Goal: Information Seeking & Learning: Check status

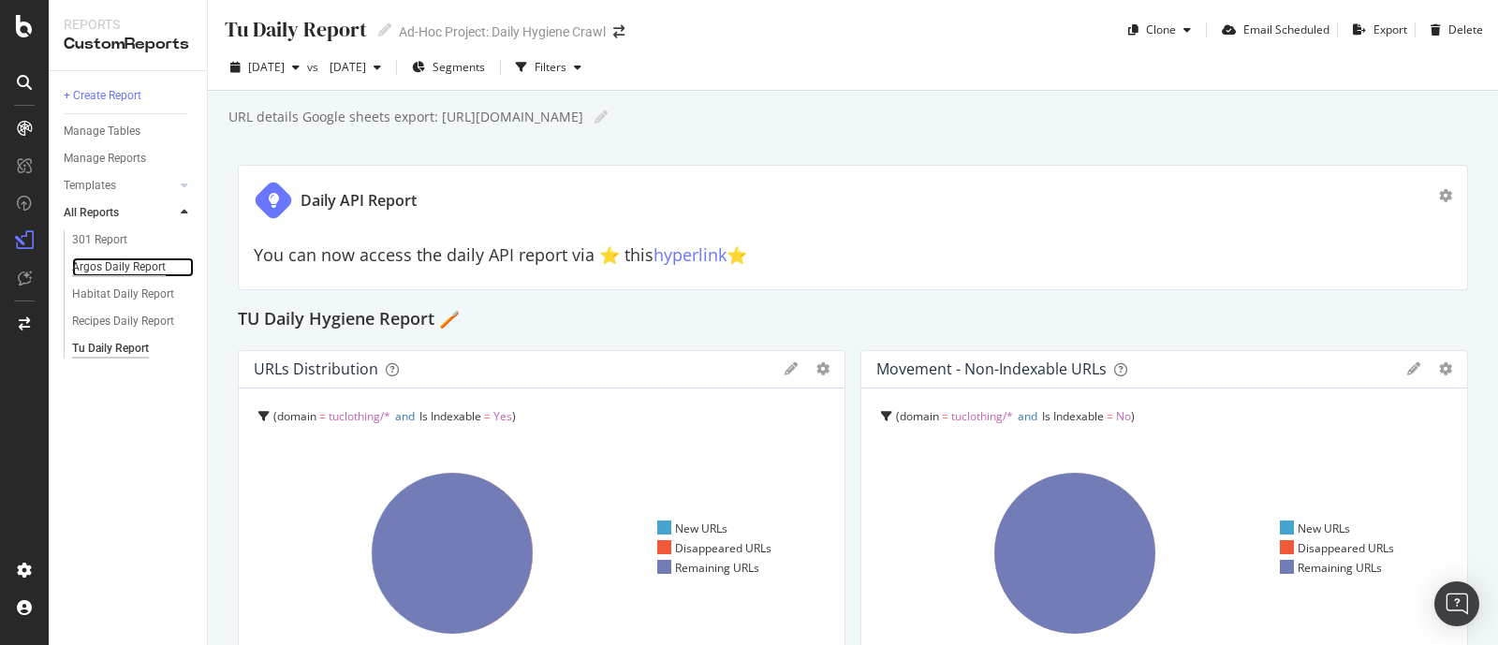
click at [133, 263] on div "Argos Daily Report" at bounding box center [119, 268] width 94 height 20
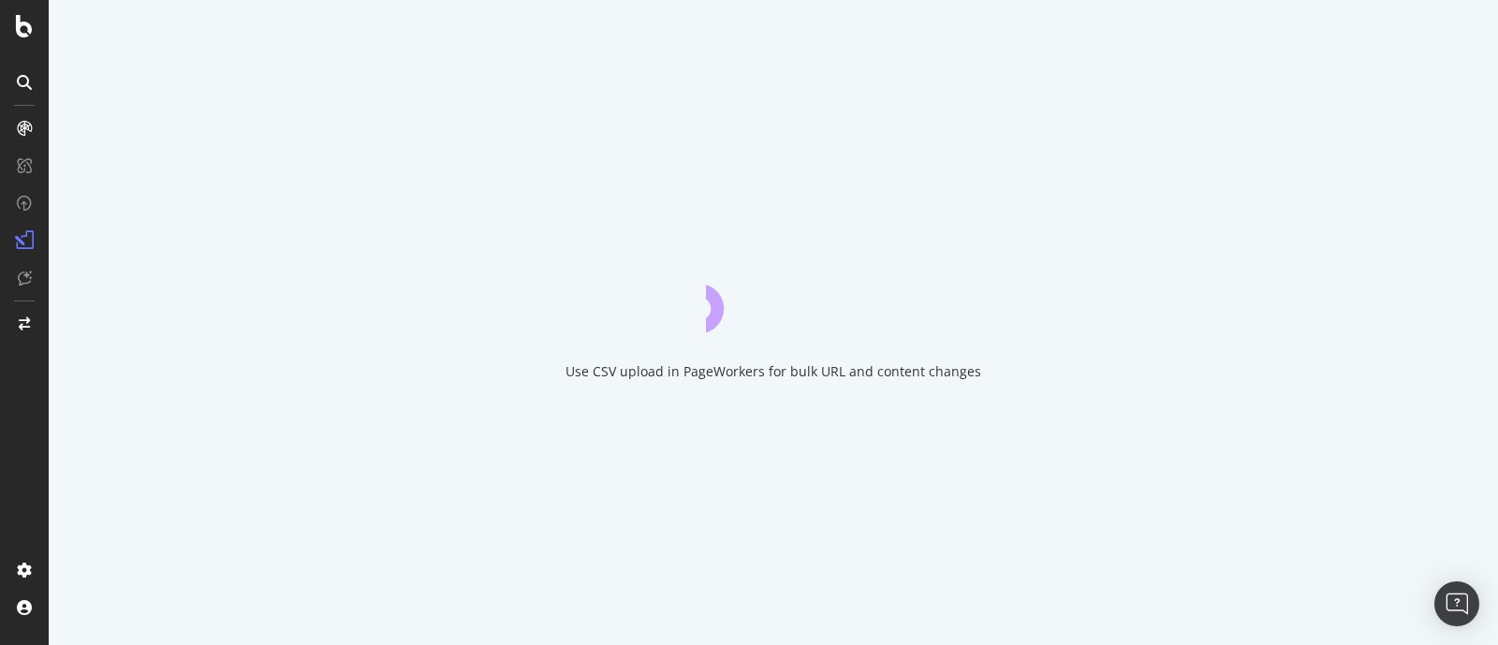
click at [133, 263] on div "Use CSV upload in PageWorkers for bulk URL and content changes" at bounding box center [774, 322] width 1450 height 645
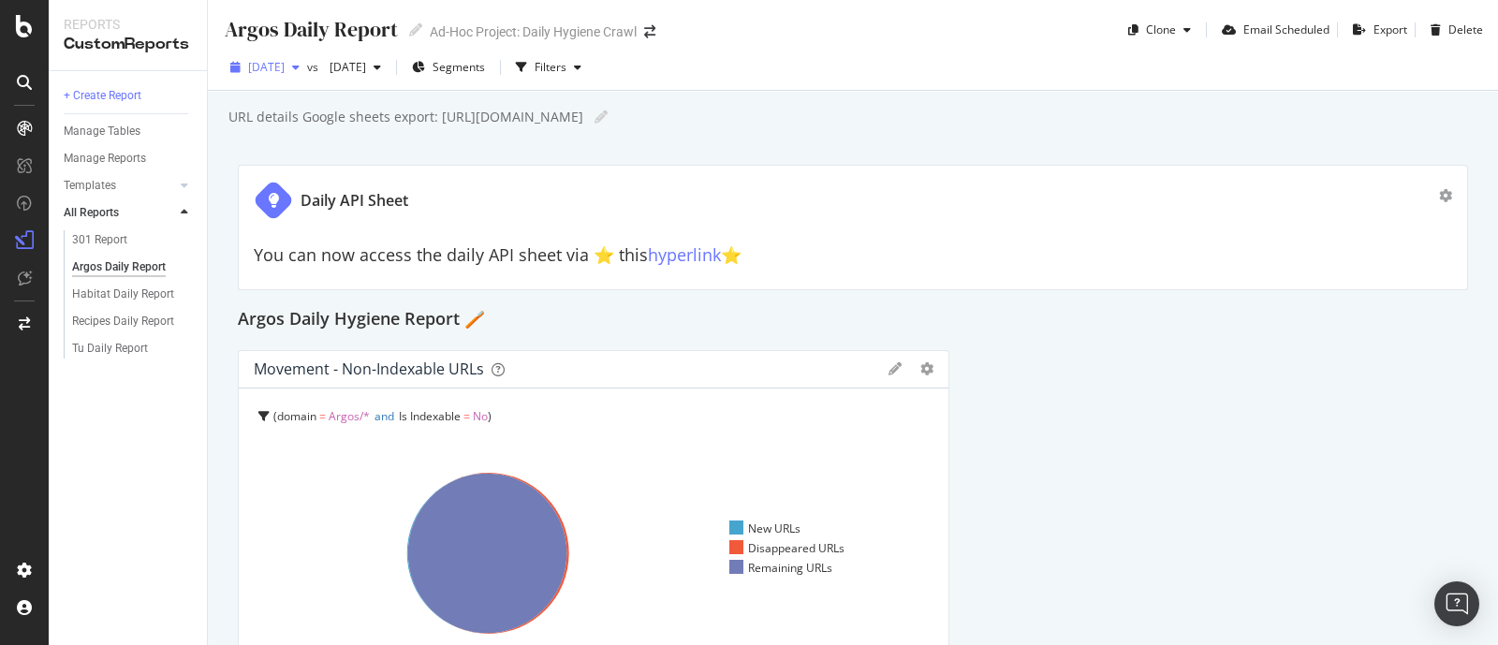
click at [285, 71] on span "[DATE]" at bounding box center [266, 67] width 37 height 16
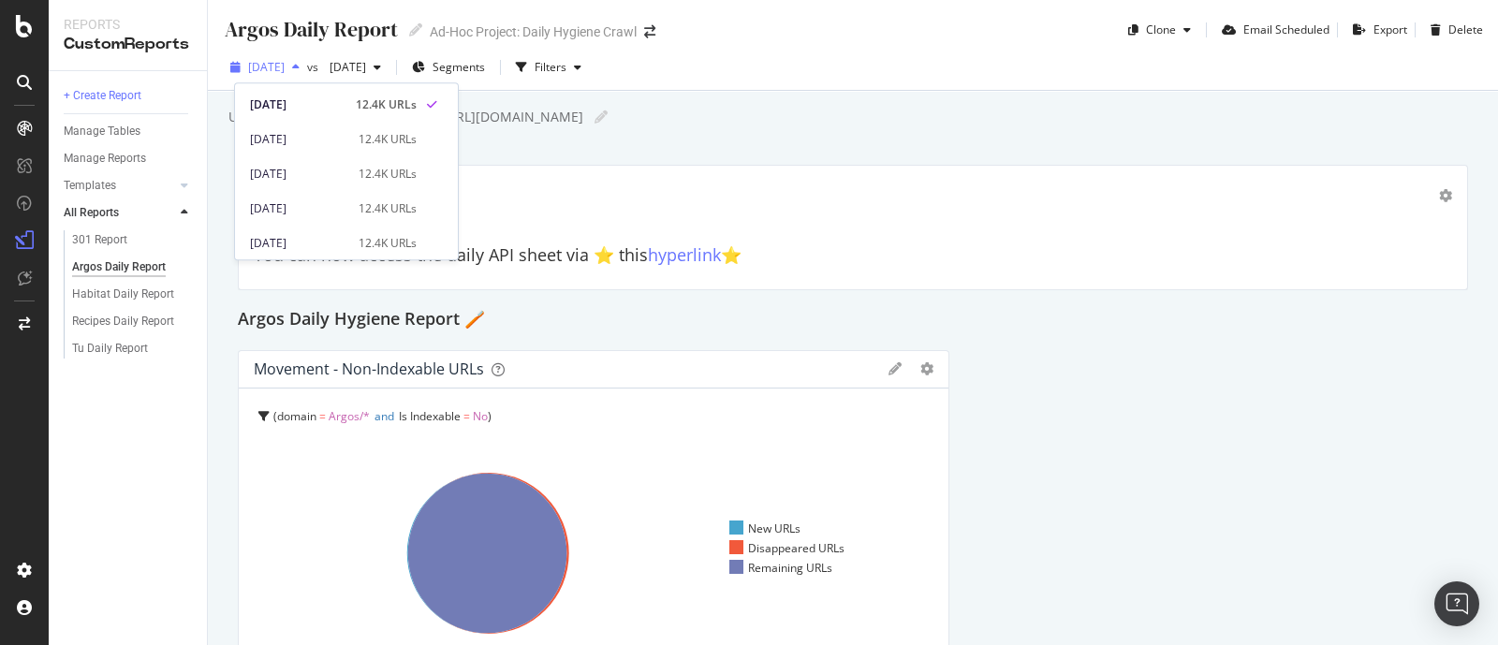
click at [285, 71] on span "[DATE]" at bounding box center [266, 67] width 37 height 16
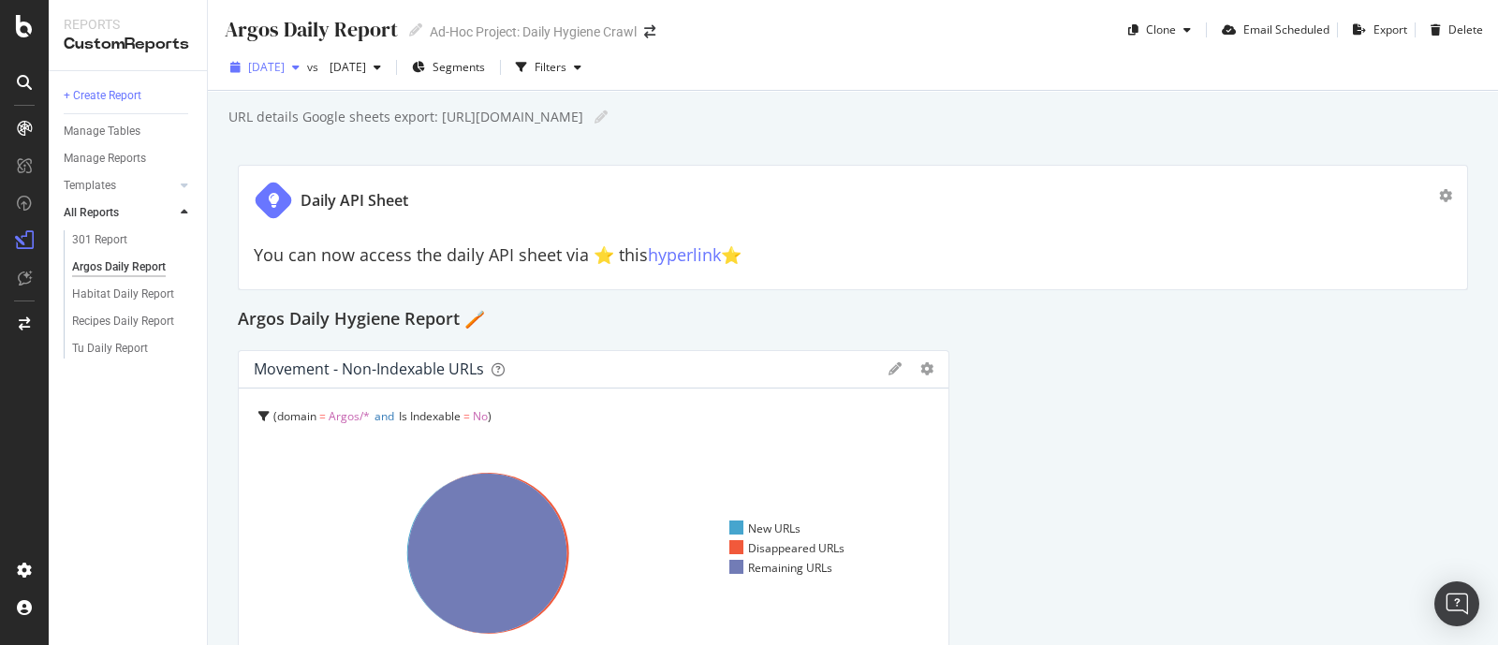
click at [285, 71] on span "[DATE]" at bounding box center [266, 67] width 37 height 16
click at [173, 438] on div "+ Create Report Manage Tables Manage Reports Templates AI Bots in Search Busine…" at bounding box center [128, 358] width 158 height 574
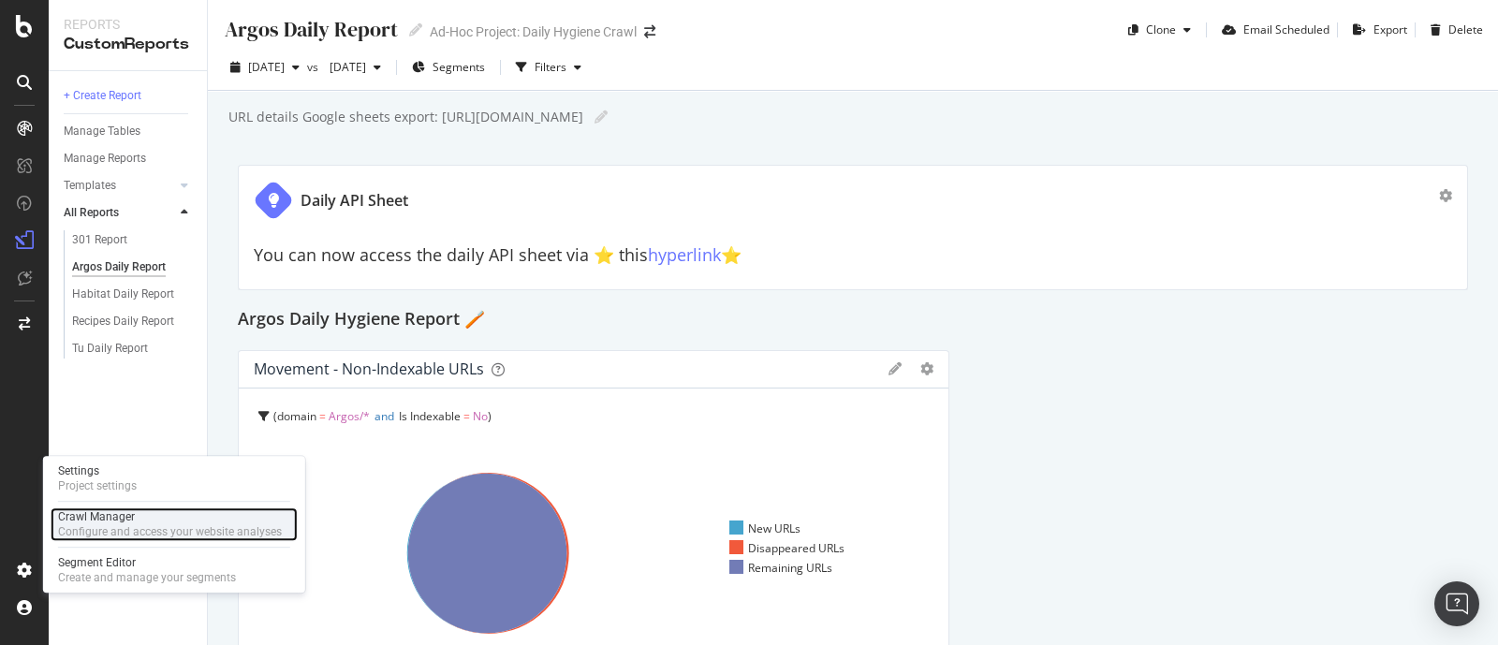
click at [81, 522] on div "Crawl Manager" at bounding box center [170, 516] width 224 height 15
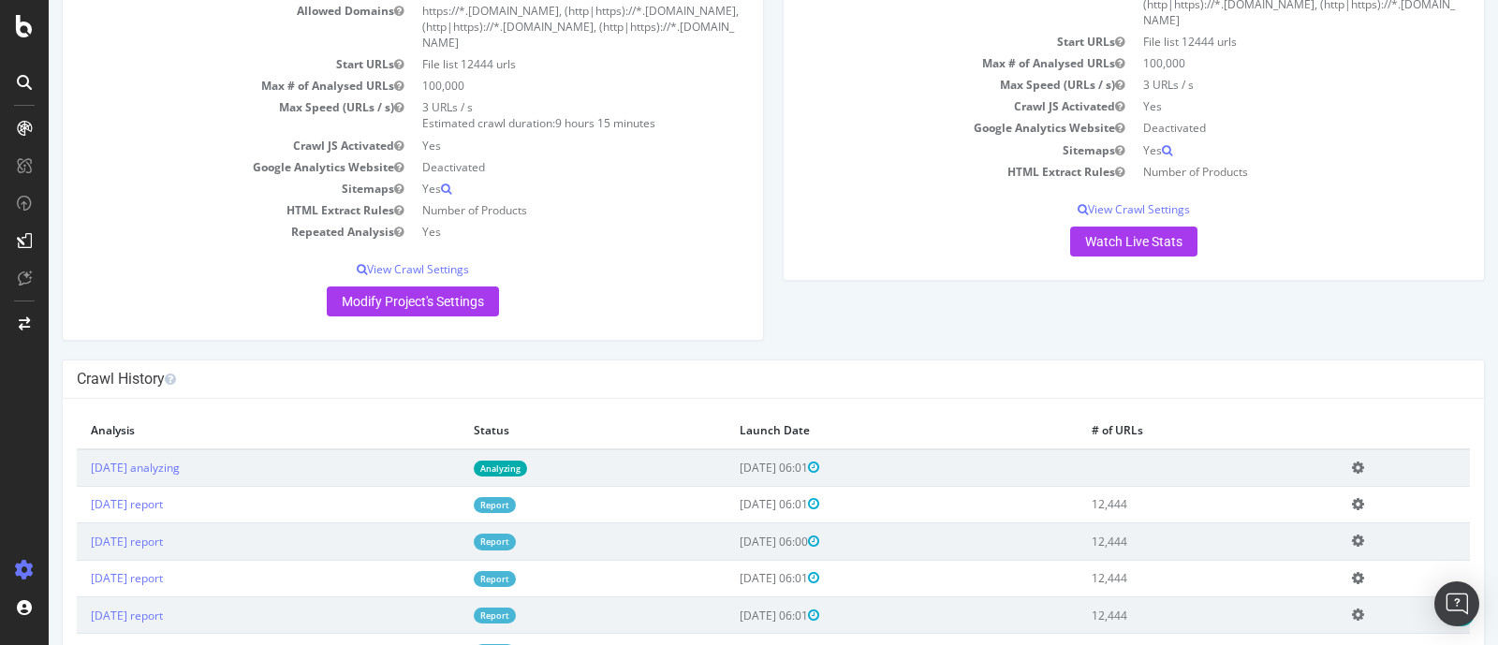
scroll to position [258, 0]
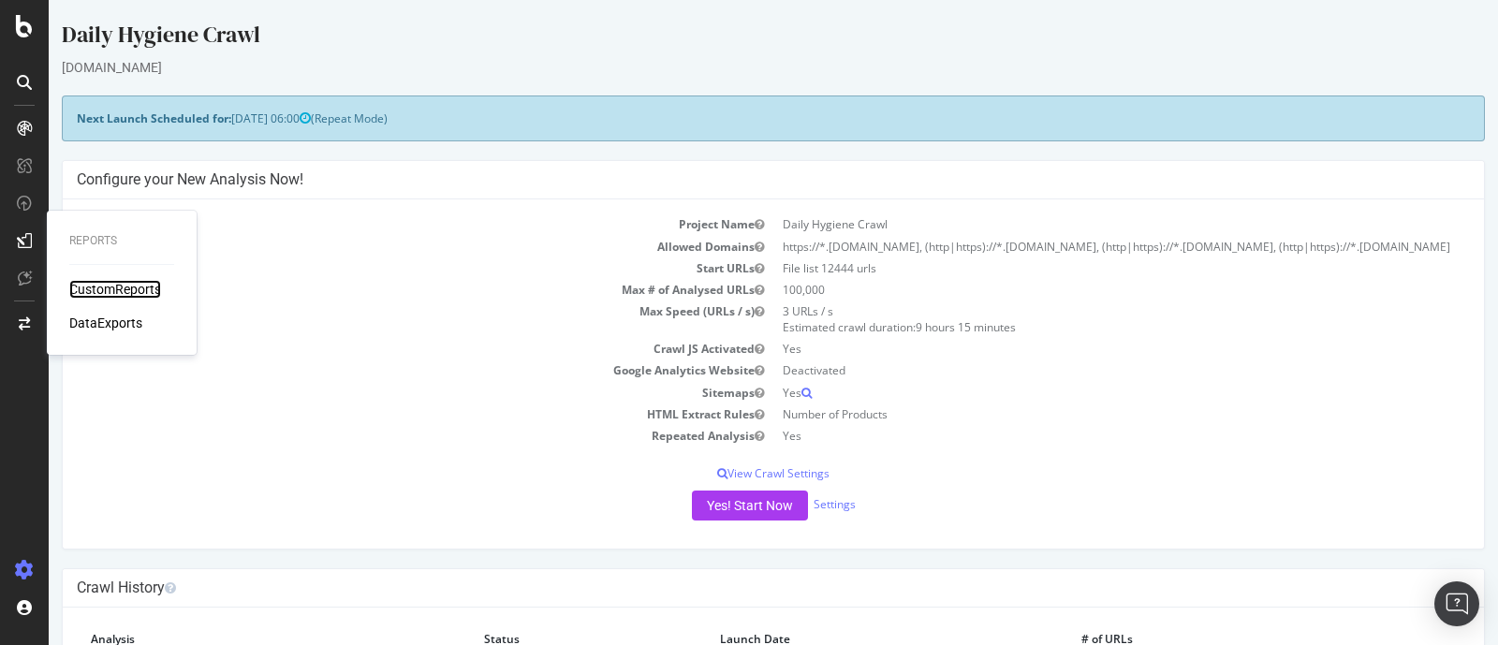
click at [128, 292] on div "CustomReports" at bounding box center [115, 289] width 92 height 19
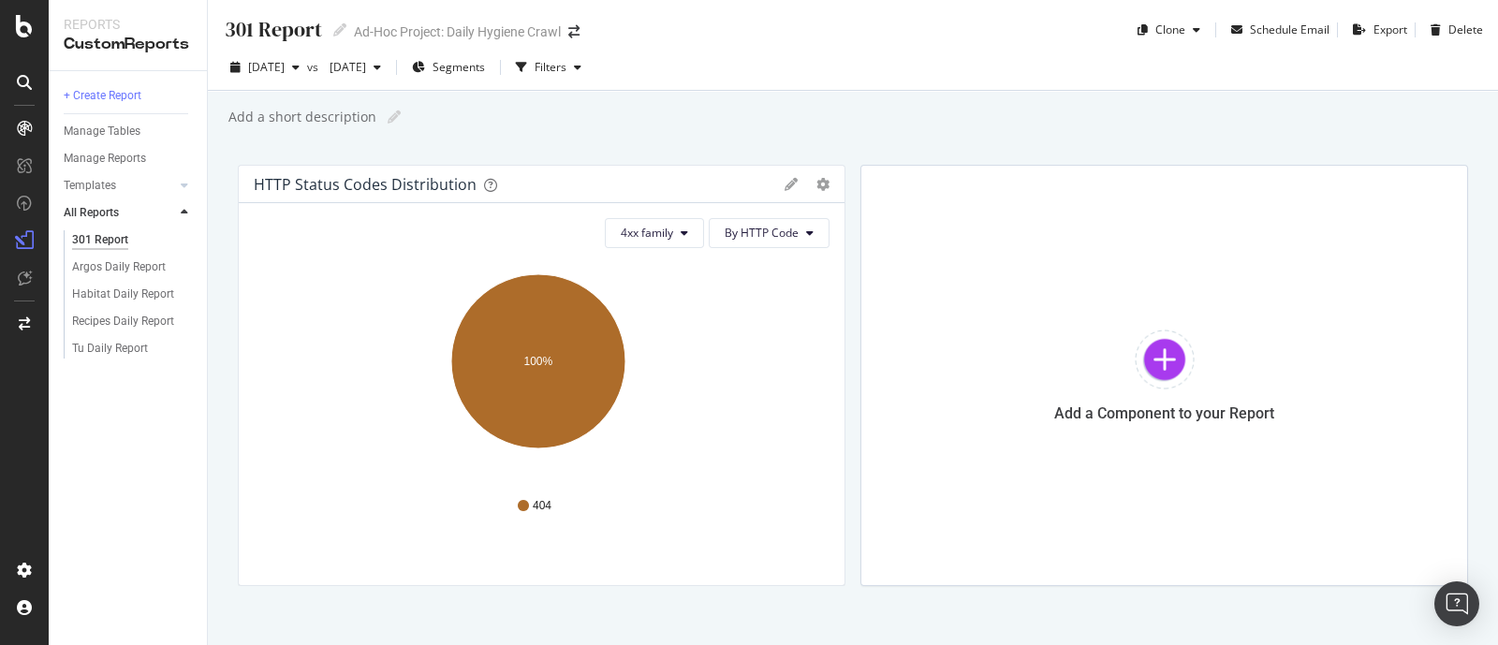
click at [146, 429] on div "+ Create Report Manage Tables Manage Reports Templates AI Bots in Search Busine…" at bounding box center [128, 358] width 158 height 574
click at [112, 273] on div "Argos Daily Report" at bounding box center [119, 268] width 94 height 20
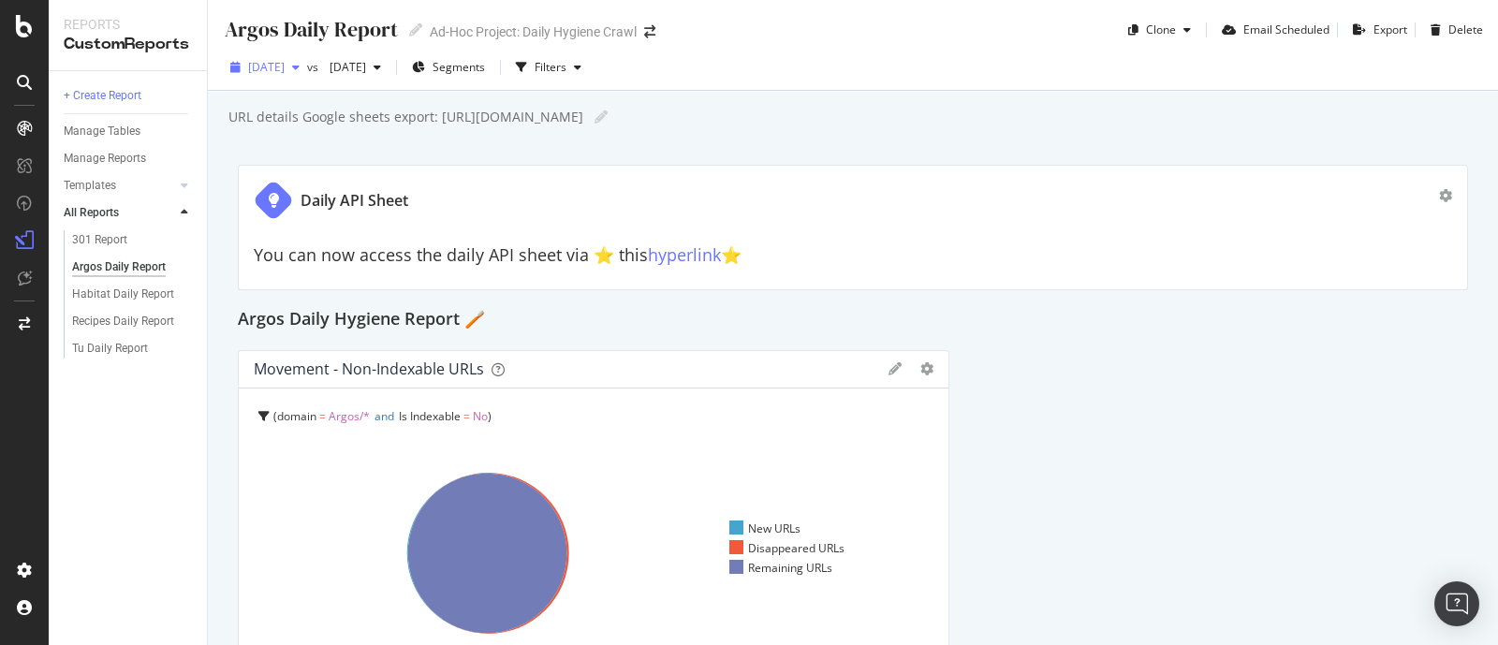
click at [283, 65] on span "[DATE]" at bounding box center [266, 67] width 37 height 16
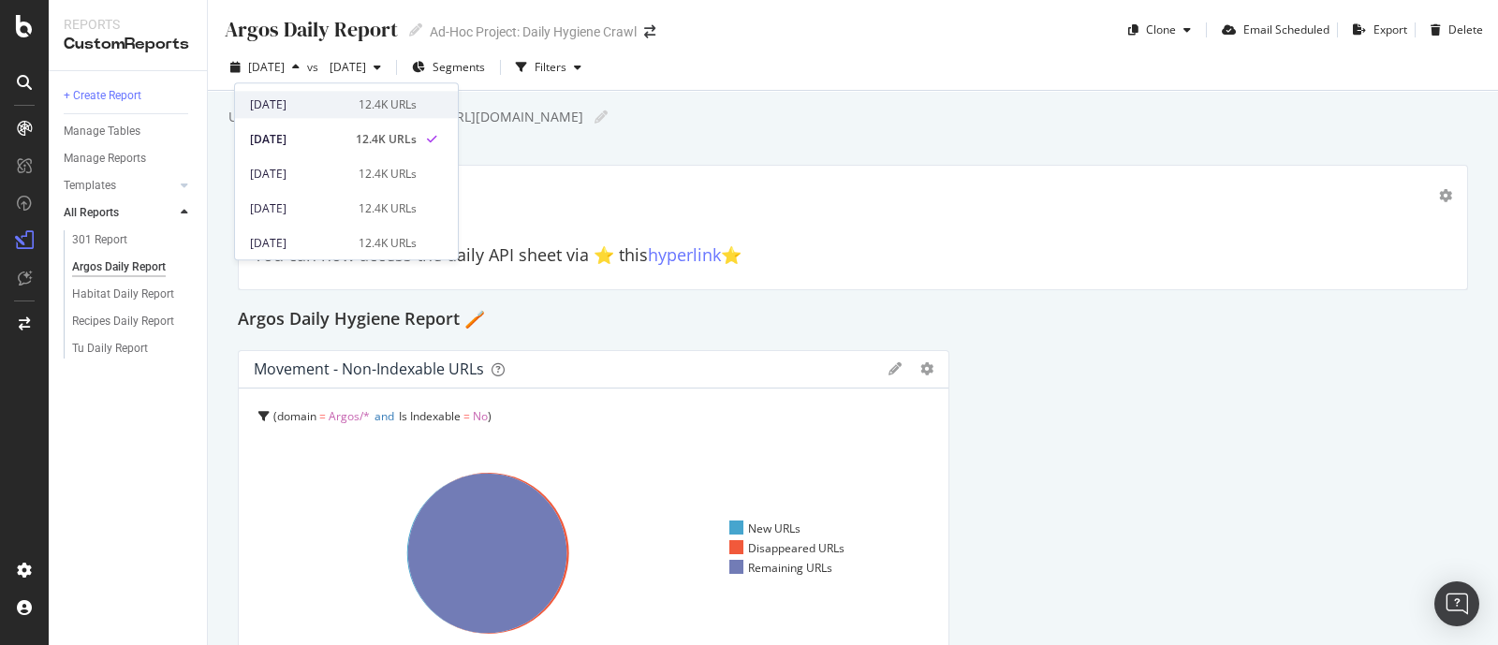
click at [321, 106] on div "[DATE]" at bounding box center [298, 104] width 97 height 17
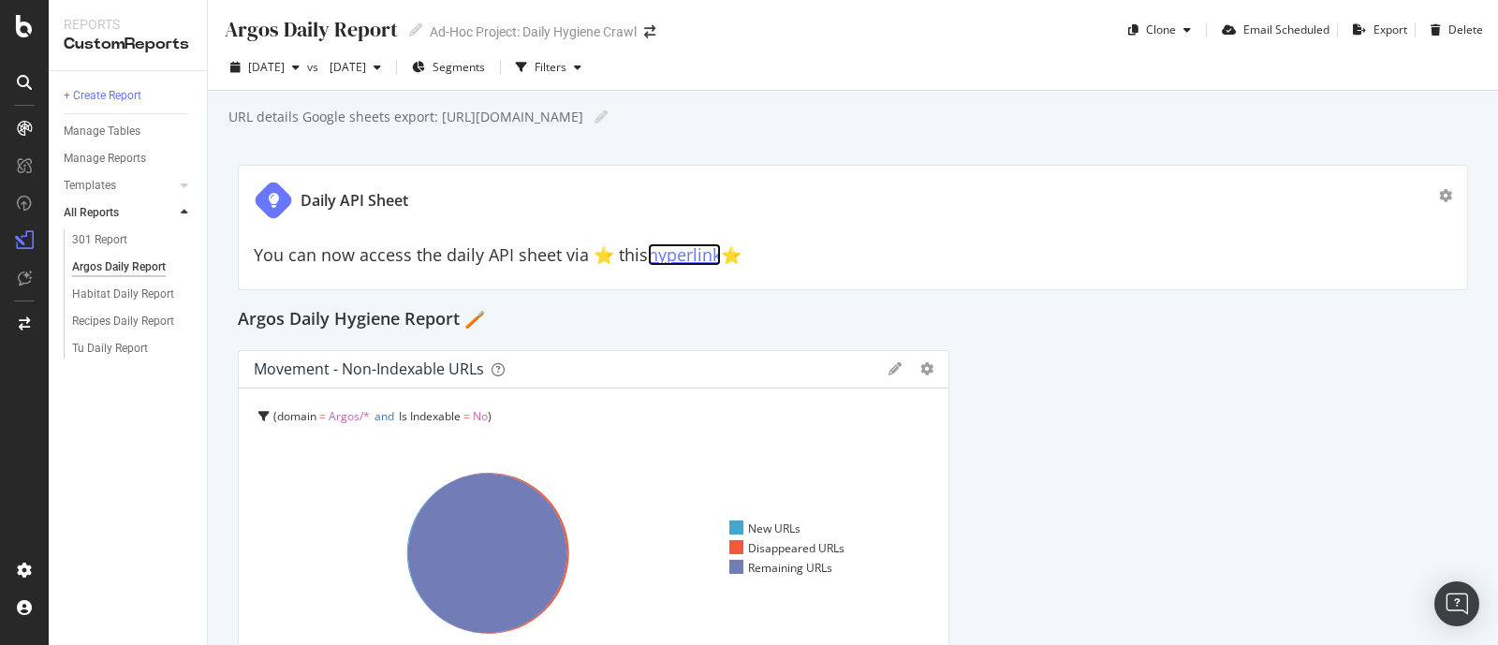
click at [688, 252] on link "hyperlink" at bounding box center [684, 254] width 73 height 22
click at [107, 297] on div "Habitat Daily Report" at bounding box center [123, 295] width 102 height 20
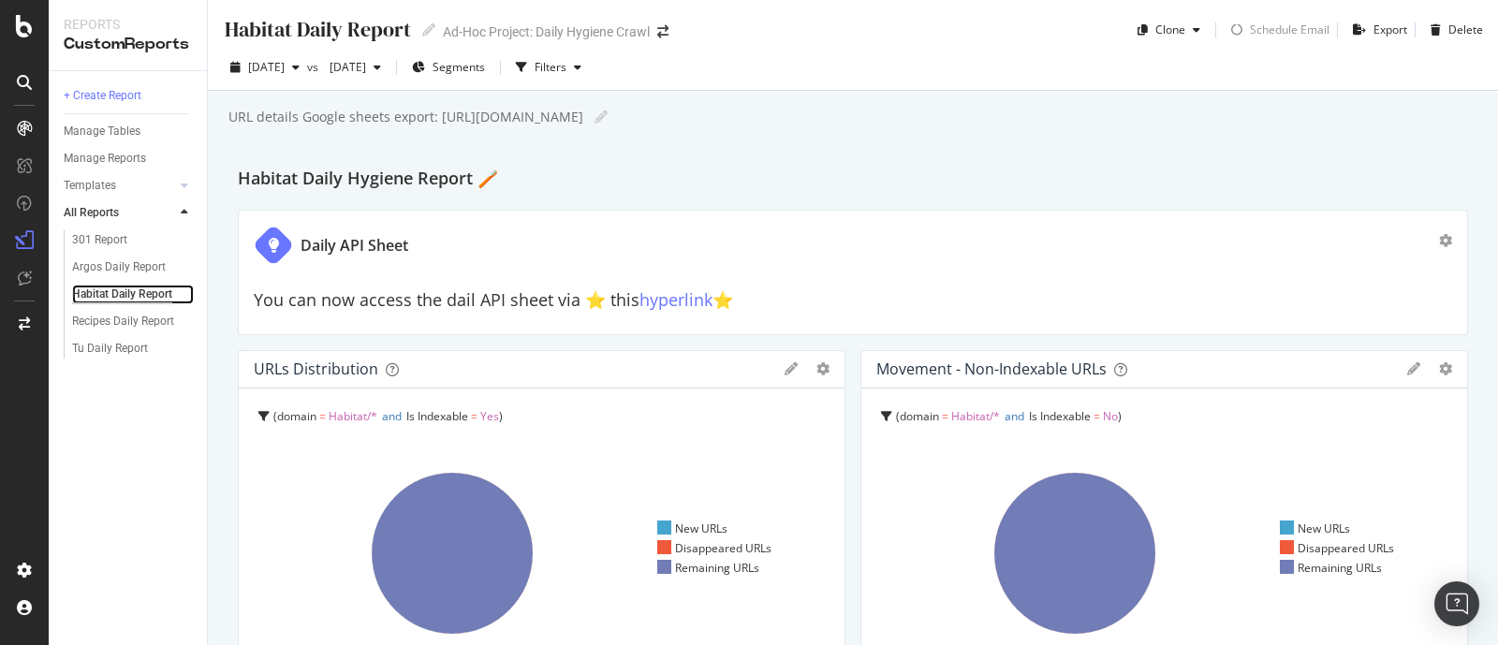
click at [107, 297] on div "Habitat Daily Report" at bounding box center [122, 295] width 100 height 20
click at [285, 68] on span "[DATE]" at bounding box center [266, 67] width 37 height 16
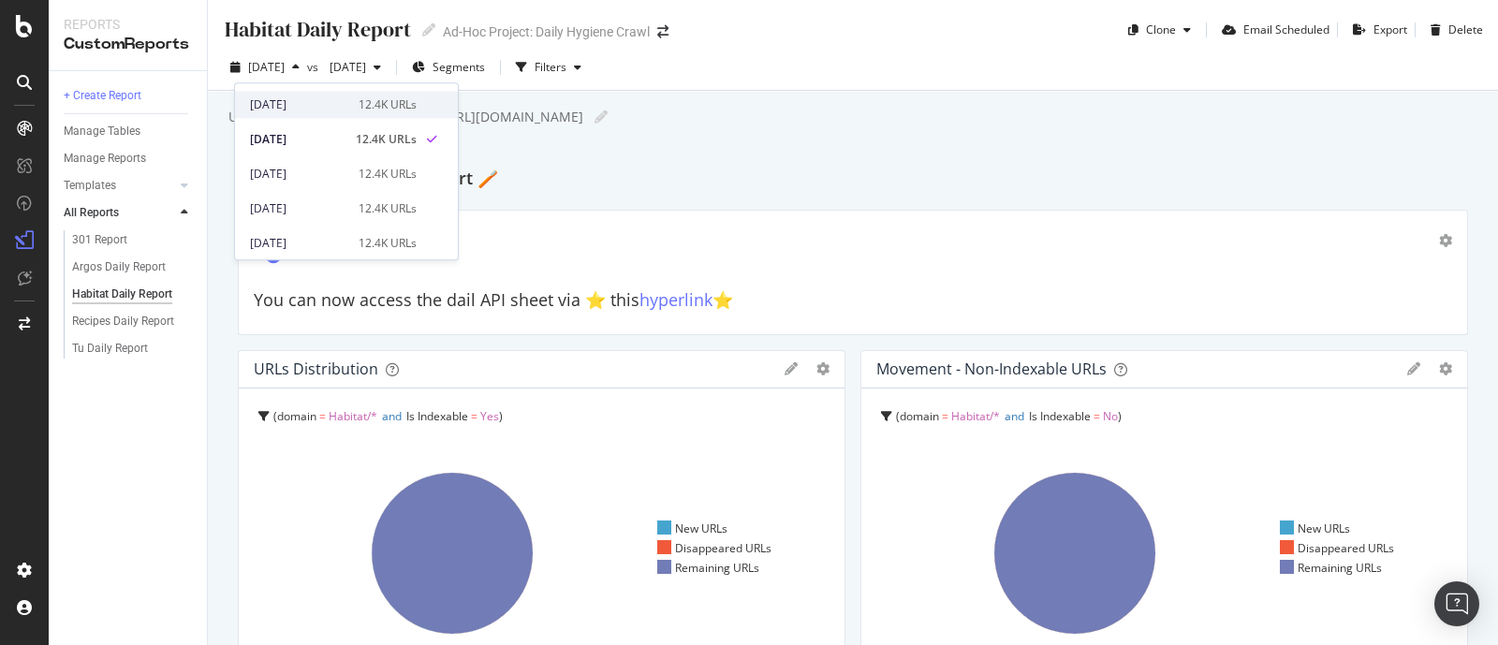
click at [310, 106] on div "[DATE]" at bounding box center [298, 104] width 97 height 17
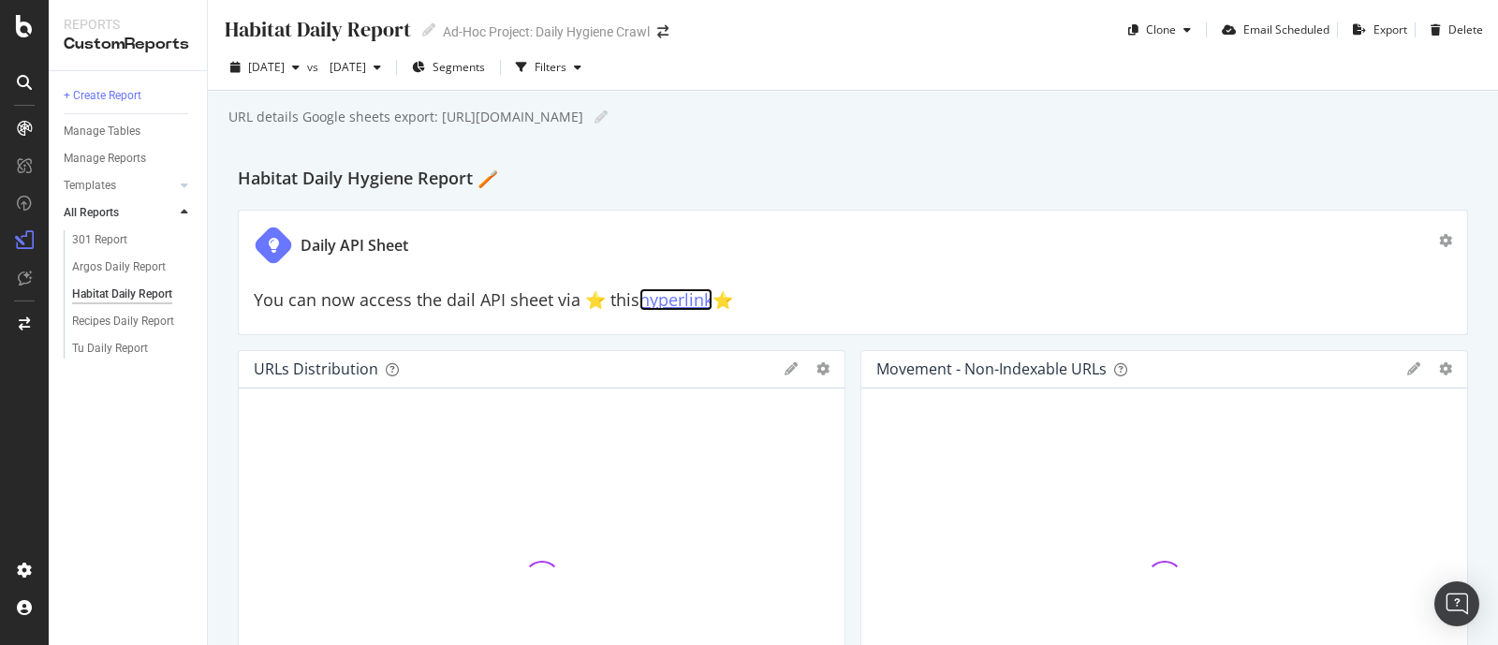
click at [675, 303] on link "hyperlink" at bounding box center [676, 299] width 73 height 22
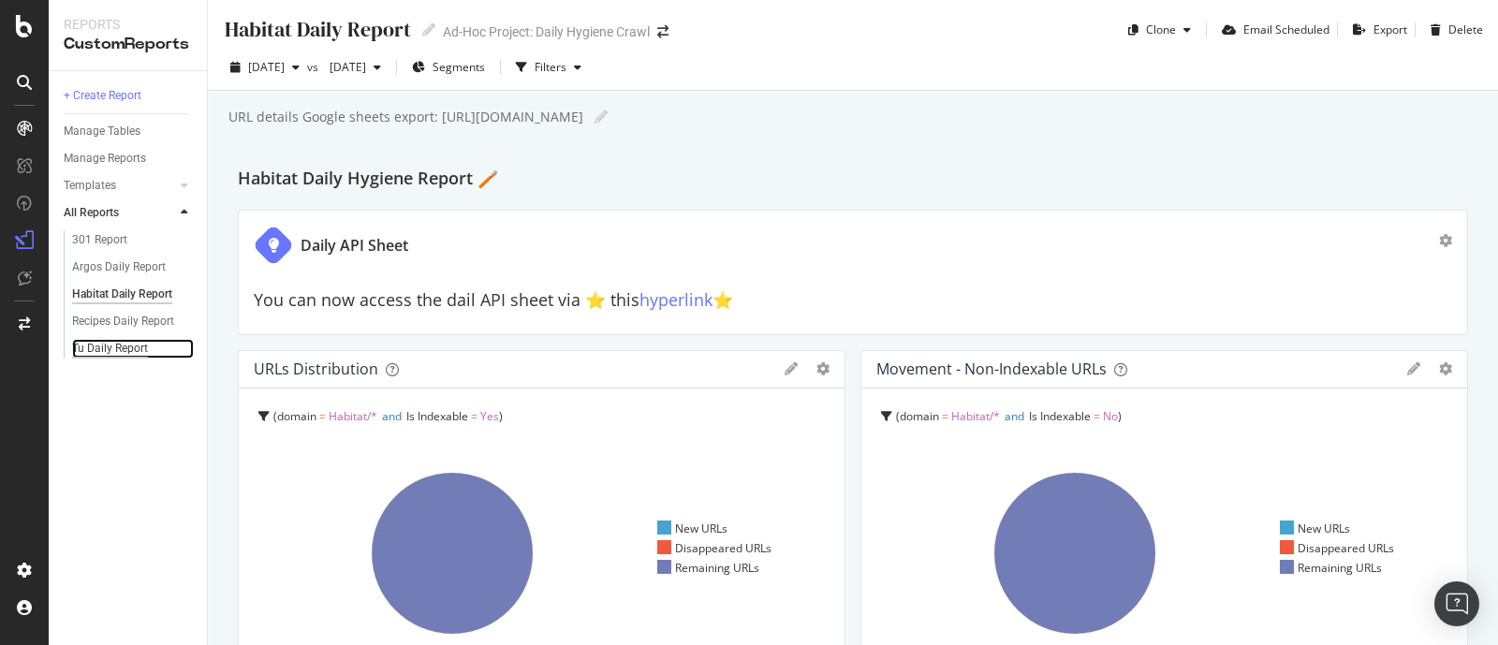
click at [106, 356] on div "Tu Daily Report" at bounding box center [110, 349] width 76 height 20
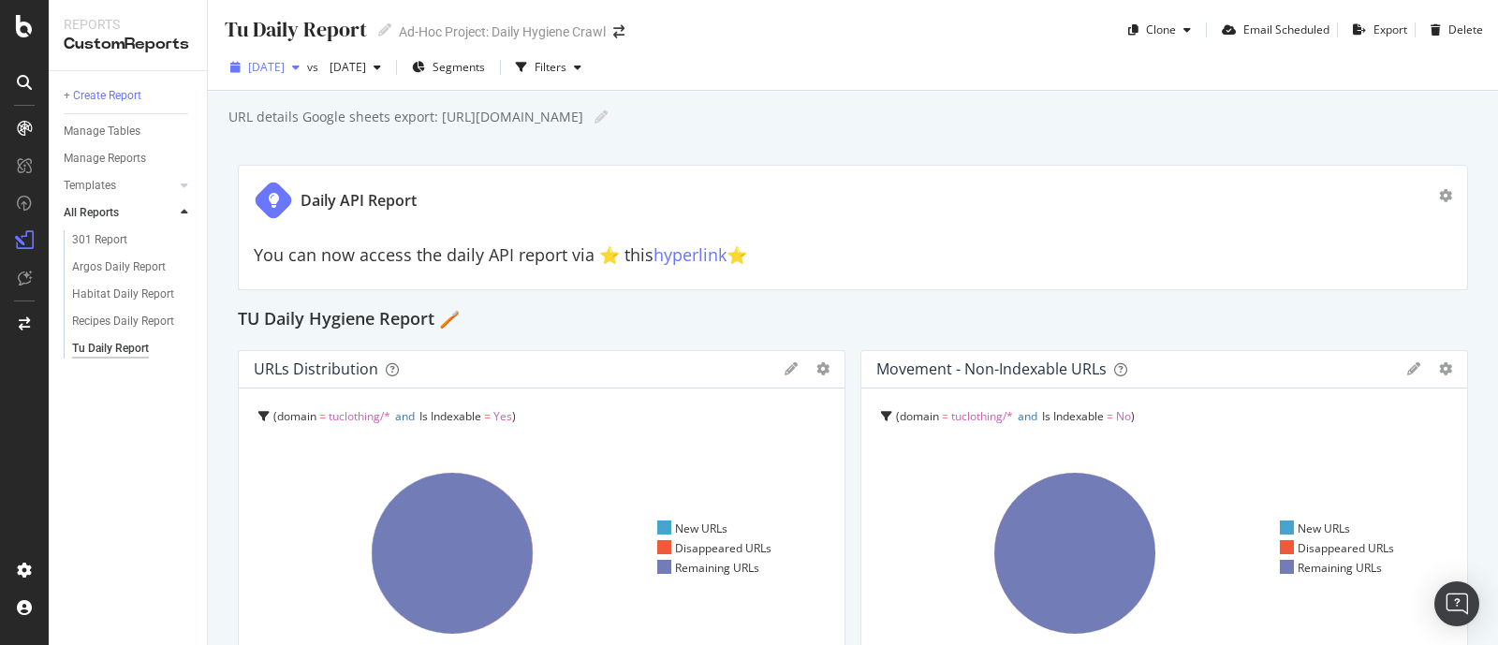
click at [300, 72] on icon "button" at bounding box center [295, 67] width 7 height 11
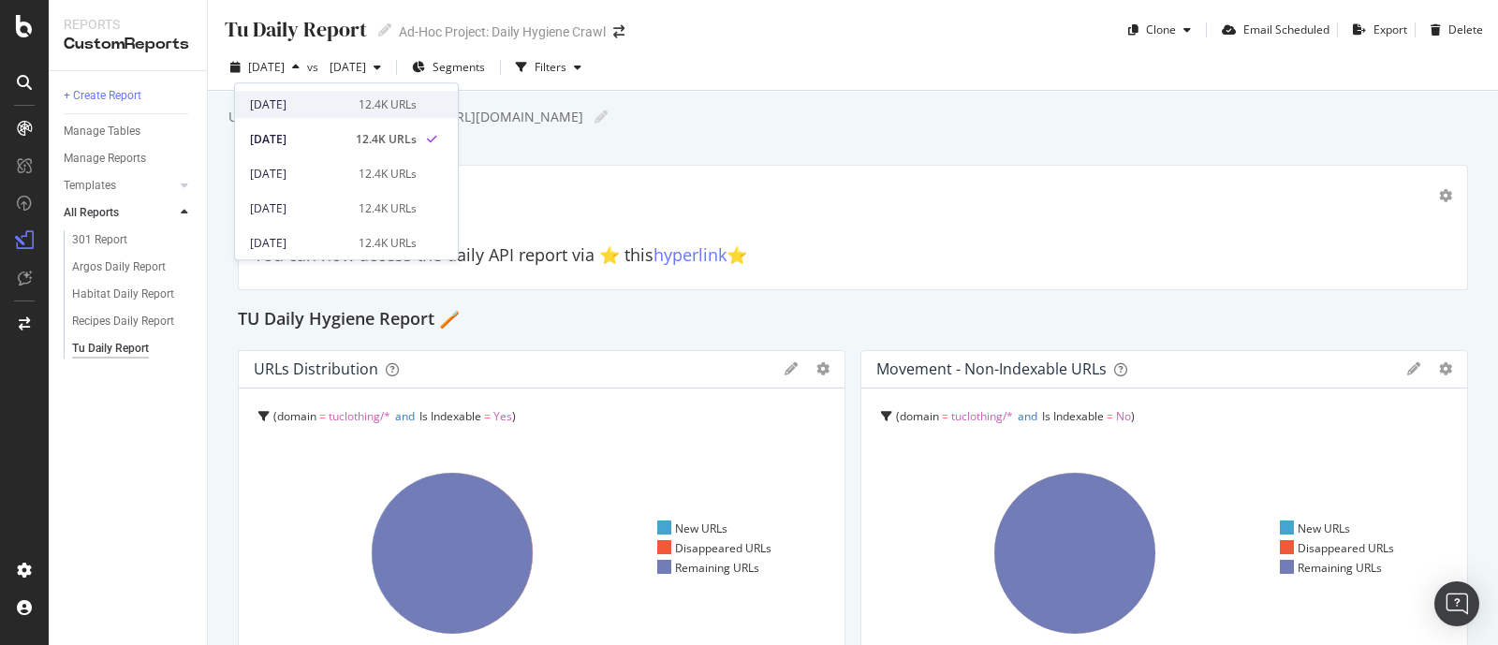
click at [304, 107] on div "[DATE]" at bounding box center [298, 104] width 97 height 17
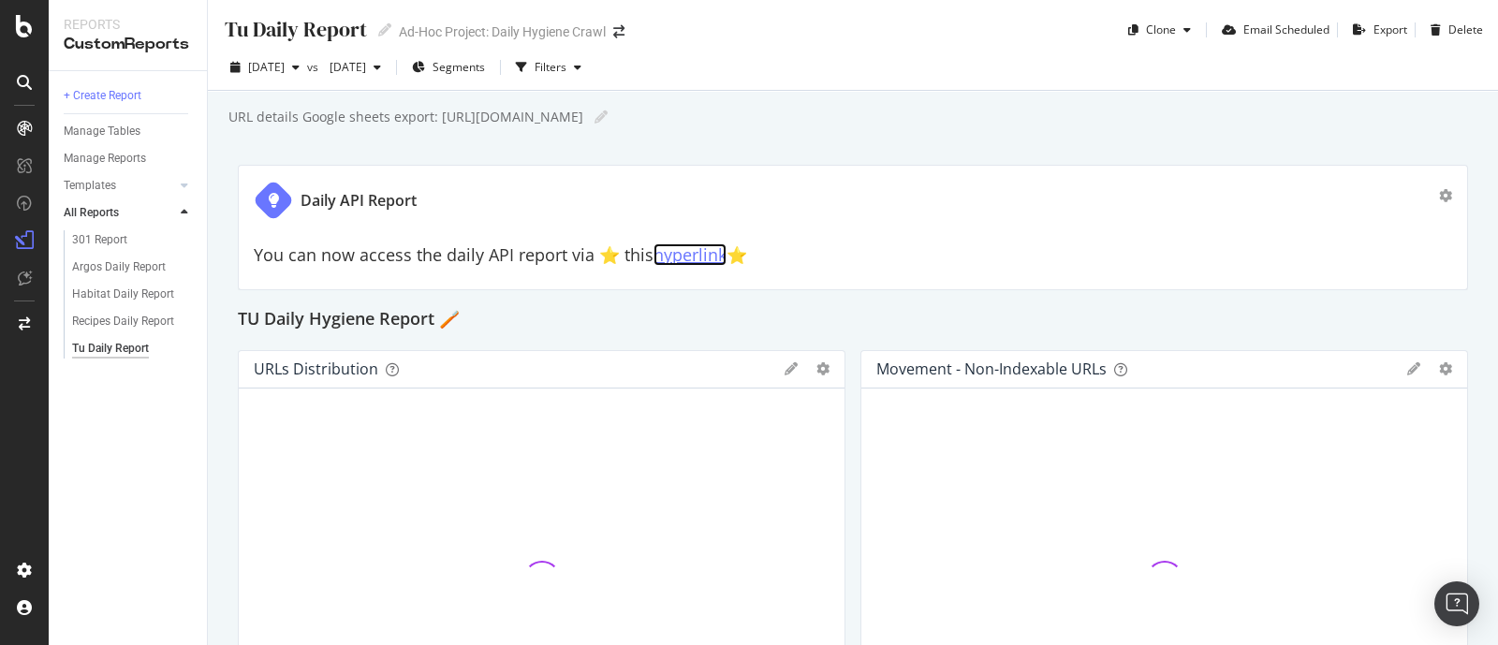
click at [687, 247] on link "hyperlink" at bounding box center [690, 254] width 73 height 22
